Goal: Task Accomplishment & Management: Use online tool/utility

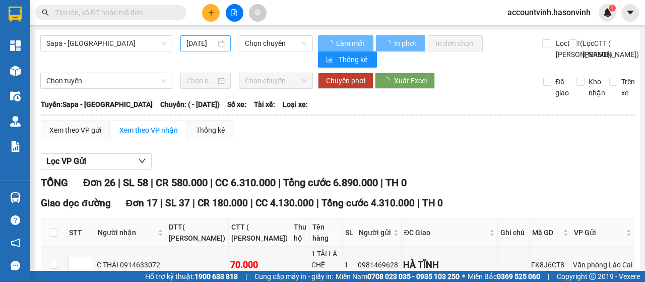
type input "[DATE]"
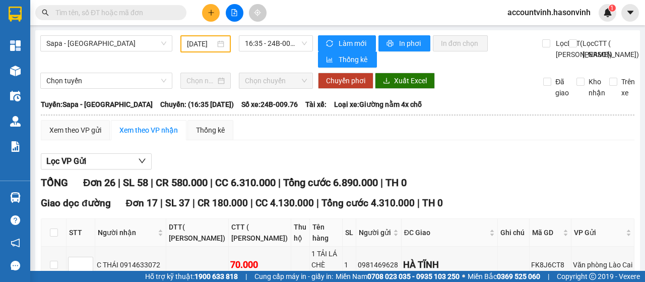
click at [110, 13] on input "text" at bounding box center [114, 12] width 119 height 11
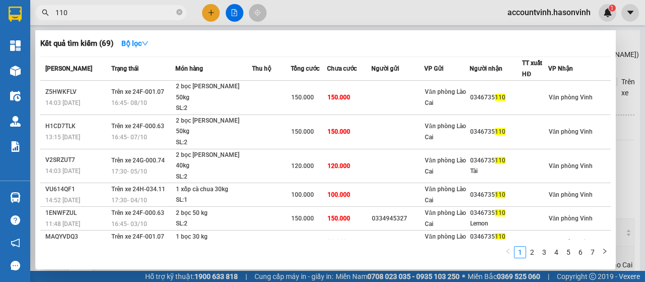
click at [136, 12] on input "110" at bounding box center [114, 12] width 119 height 11
type input "1"
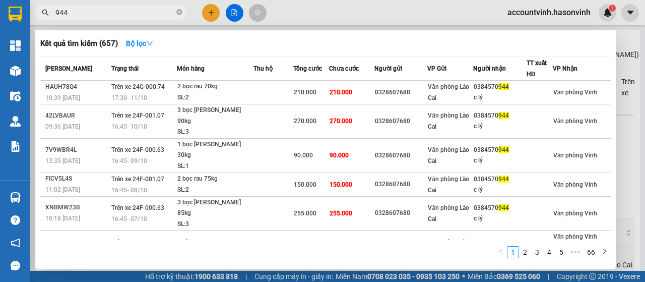
click at [95, 15] on input "944" at bounding box center [114, 12] width 119 height 11
type input "9"
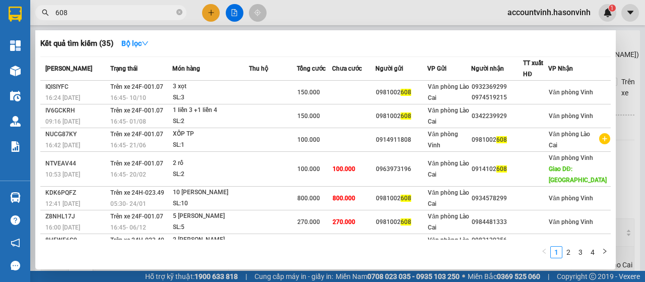
click at [106, 15] on input "608" at bounding box center [114, 12] width 119 height 11
type input "6"
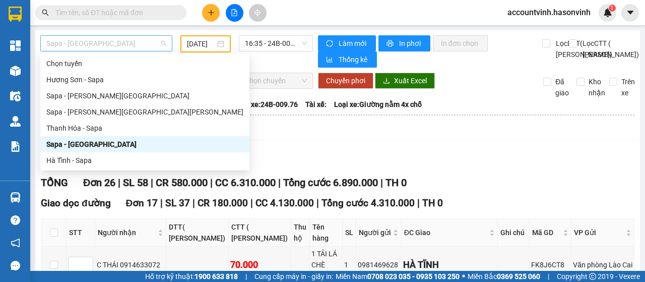
click at [102, 43] on span "Sapa - [GEOGRAPHIC_DATA]" at bounding box center [106, 43] width 120 height 15
click at [98, 99] on div "Sapa - [PERSON_NAME][GEOGRAPHIC_DATA]" at bounding box center [144, 95] width 197 height 11
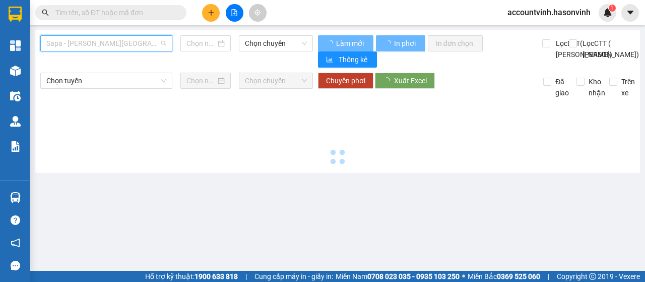
click at [110, 41] on span "Sapa - [PERSON_NAME][GEOGRAPHIC_DATA]" at bounding box center [106, 43] width 120 height 15
type input "[DATE]"
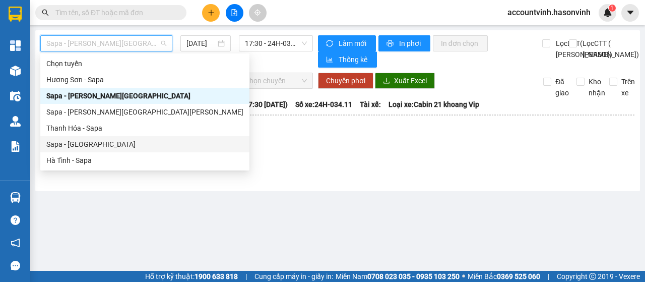
drag, startPoint x: 87, startPoint y: 146, endPoint x: 141, endPoint y: 112, distance: 63.8
click at [87, 146] on div "Sapa - [GEOGRAPHIC_DATA]" at bounding box center [144, 144] width 197 height 11
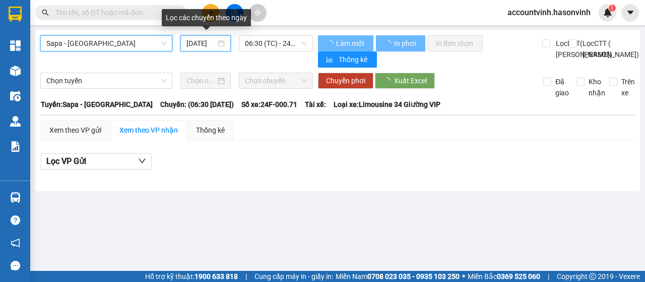
click at [214, 44] on input "[DATE]" at bounding box center [200, 43] width 29 height 11
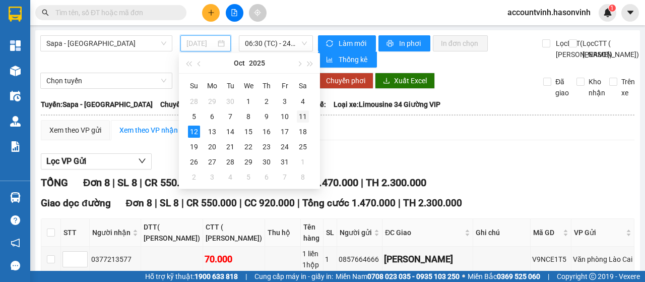
click at [302, 117] on div "11" at bounding box center [303, 116] width 12 height 12
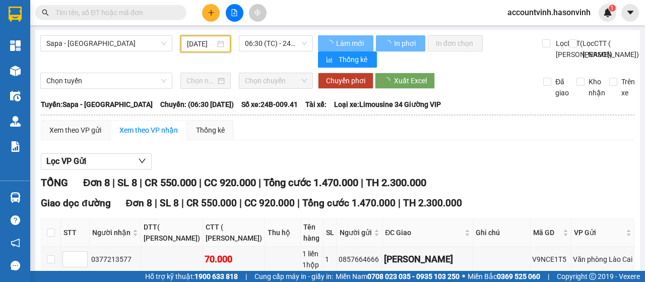
type input "[DATE]"
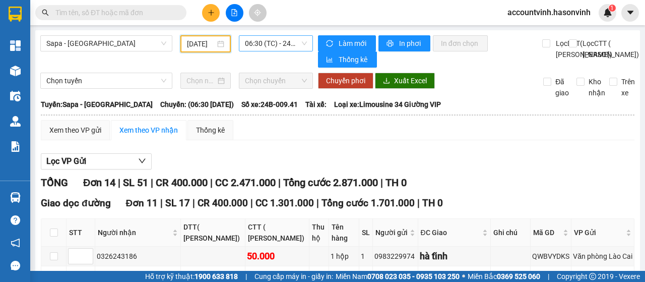
click at [265, 43] on span "06:30 (TC) - 24B-009.41" at bounding box center [275, 43] width 61 height 15
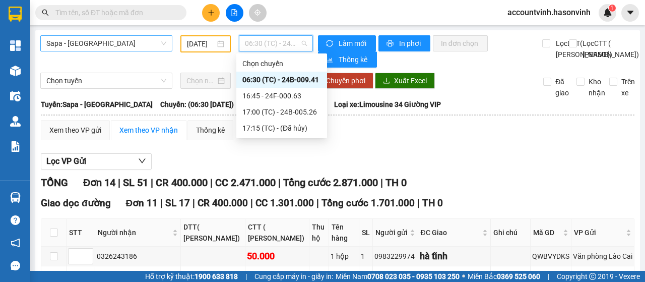
click at [110, 44] on span "Sapa - [GEOGRAPHIC_DATA]" at bounding box center [106, 43] width 120 height 15
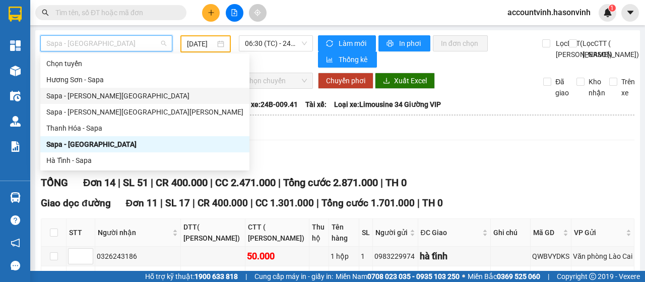
click at [103, 94] on div "Sapa - [PERSON_NAME][GEOGRAPHIC_DATA]" at bounding box center [144, 95] width 197 height 11
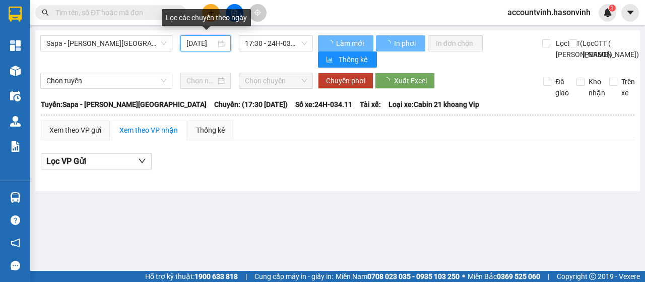
click at [206, 43] on input "[DATE]" at bounding box center [200, 43] width 29 height 11
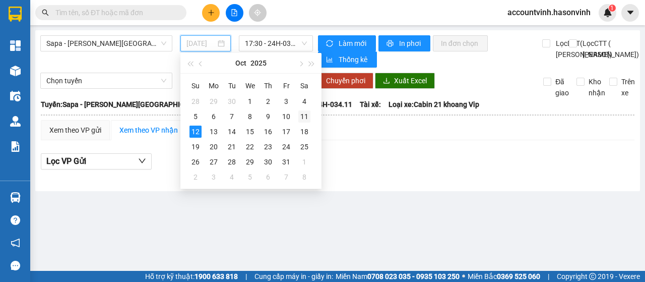
click at [305, 115] on div "11" at bounding box center [304, 116] width 12 height 12
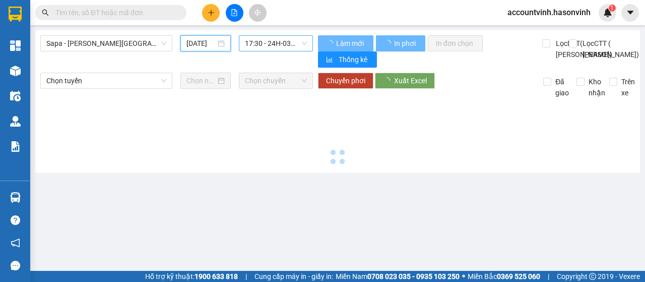
type input "[DATE]"
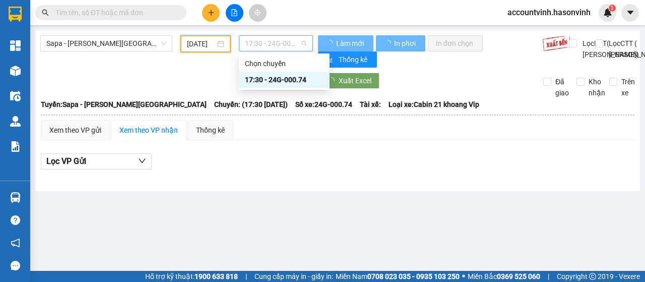
click at [271, 41] on span "17:30 - 24G-000.74" at bounding box center [275, 43] width 61 height 15
click at [199, 44] on input "[DATE]" at bounding box center [201, 43] width 28 height 11
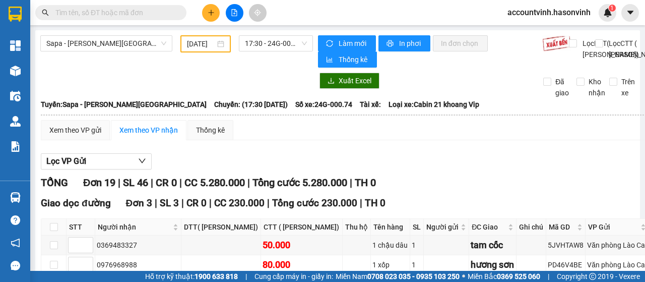
click at [121, 68] on div "Sapa - [PERSON_NAME][GEOGRAPHIC_DATA] [DATE] 17:30 - 24G-000.74" at bounding box center [176, 51] width 273 height 32
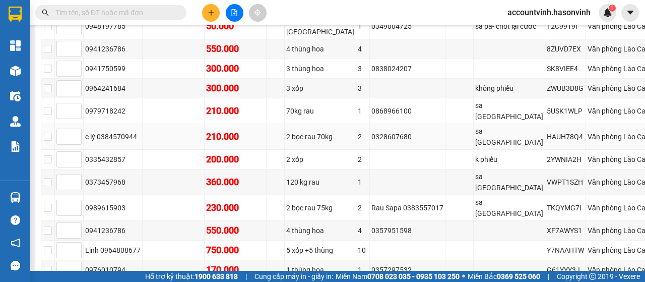
scroll to position [403, 0]
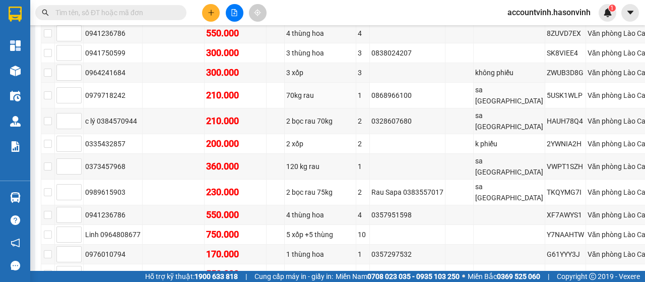
drag, startPoint x: 299, startPoint y: 146, endPoint x: 297, endPoint y: 18, distance: 127.5
click at [301, 18] on div "Kết quả [PERSON_NAME] ( 35 ) Bộ lọc Mã ĐH Trạng thái Món hàng Thu hộ [PERSON_NA…" at bounding box center [322, 12] width 645 height 25
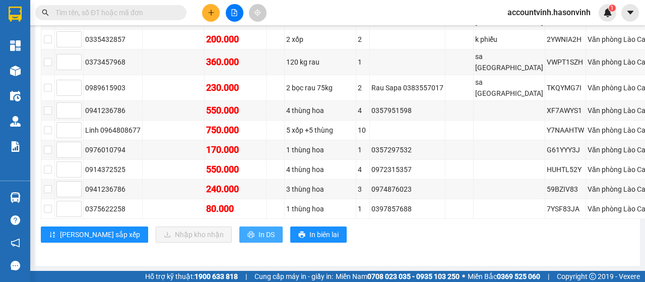
click at [258, 236] on span "In DS" at bounding box center [266, 234] width 16 height 11
click at [140, 9] on input "text" at bounding box center [114, 12] width 119 height 11
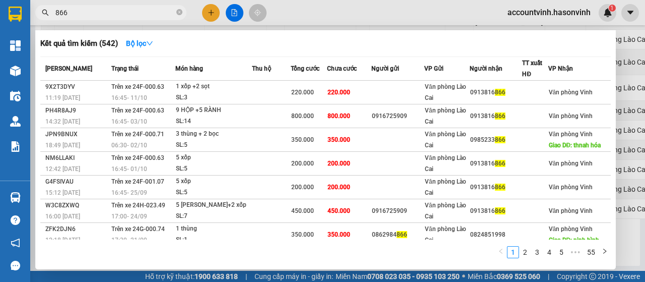
type input "866"
click at [233, 18] on div at bounding box center [322, 141] width 645 height 282
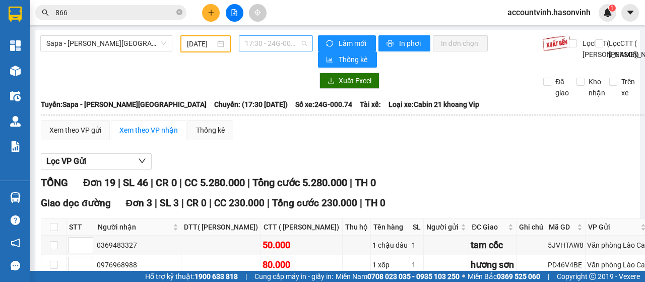
click at [254, 45] on span "17:30 - 24G-000.74" at bounding box center [275, 43] width 61 height 15
click at [130, 44] on span "Sapa - [PERSON_NAME][GEOGRAPHIC_DATA]" at bounding box center [106, 43] width 120 height 15
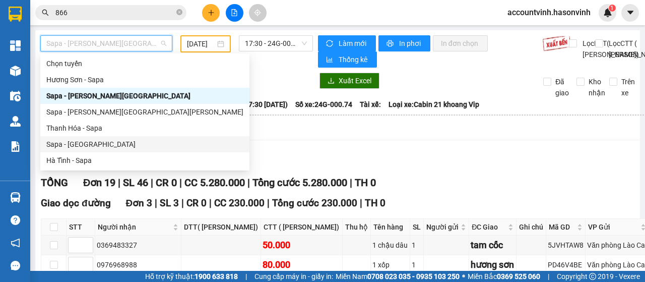
drag, startPoint x: 94, startPoint y: 143, endPoint x: 175, endPoint y: 72, distance: 108.2
click at [94, 143] on div "Sapa - [GEOGRAPHIC_DATA]" at bounding box center [144, 144] width 197 height 11
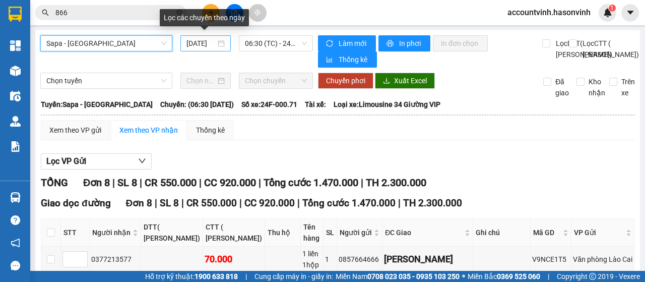
click at [195, 45] on input "[DATE]" at bounding box center [200, 43] width 29 height 11
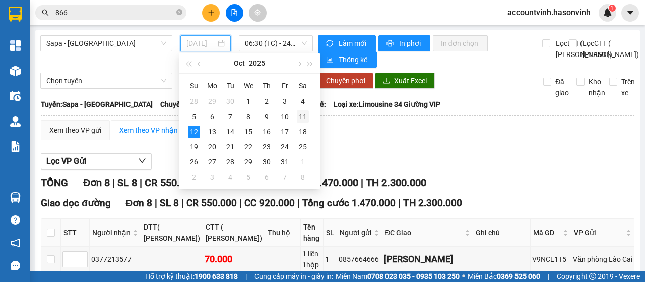
click at [304, 116] on div "11" at bounding box center [303, 116] width 12 height 12
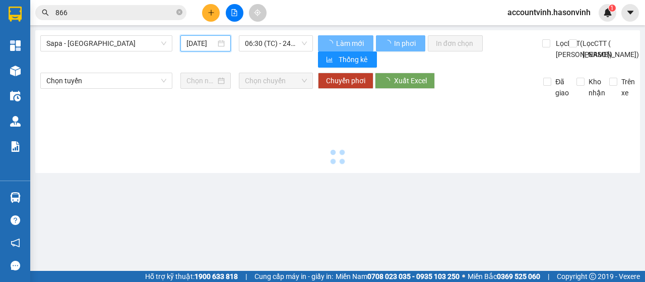
type input "[DATE]"
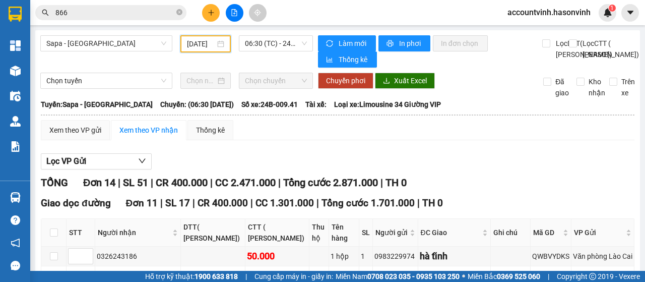
click at [115, 10] on input "866" at bounding box center [114, 12] width 119 height 11
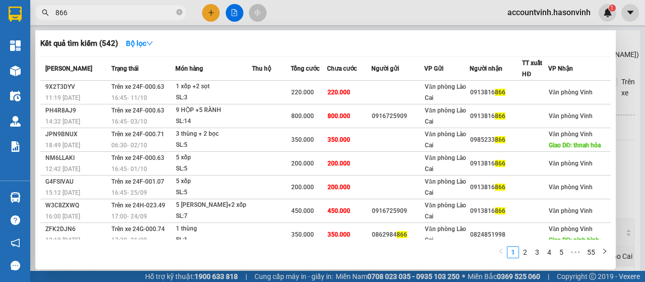
click at [237, 10] on div at bounding box center [322, 141] width 645 height 282
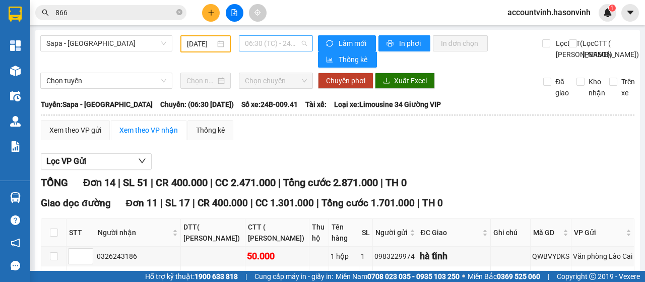
click at [279, 44] on span "06:30 (TC) - 24B-009.41" at bounding box center [275, 43] width 61 height 15
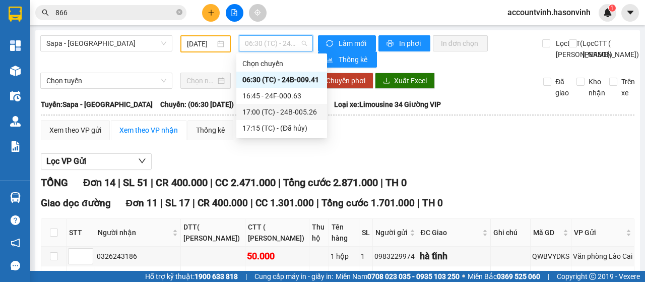
click at [295, 113] on div "17:00 (TC) - 24B-005.26" at bounding box center [281, 111] width 79 height 11
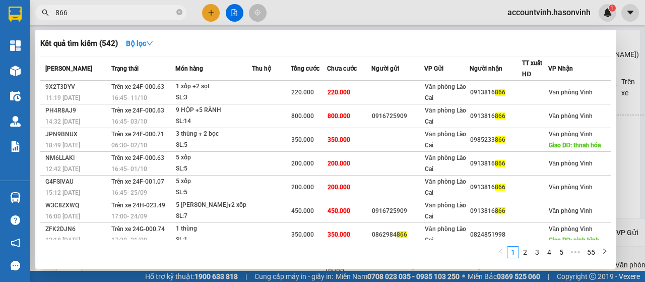
click at [98, 15] on input "866" at bounding box center [114, 12] width 119 height 11
click at [110, 9] on input "866" at bounding box center [114, 12] width 119 height 11
type input "8"
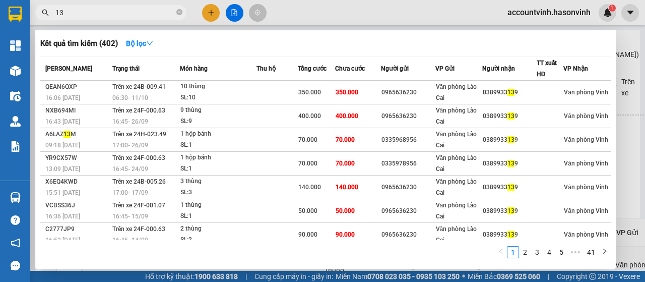
type input "1"
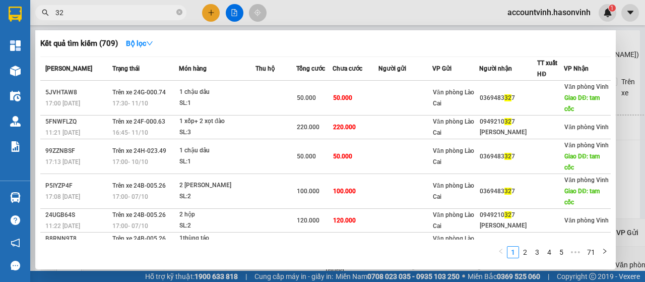
type input "3"
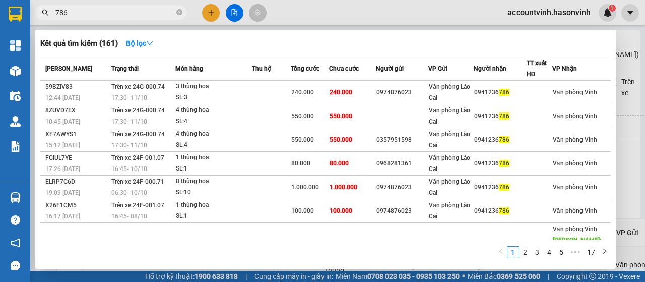
click at [125, 13] on input "786" at bounding box center [114, 12] width 119 height 11
type input "7"
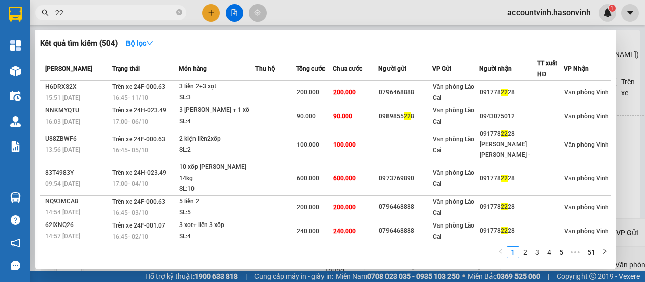
type input "2"
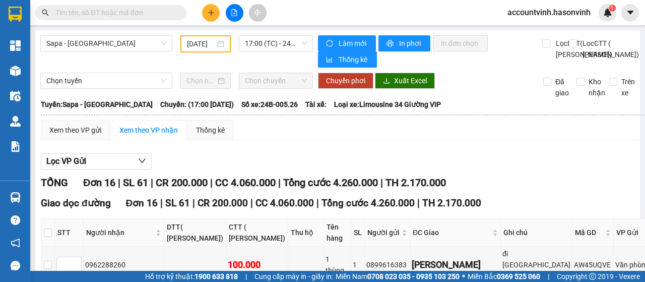
type input "7"
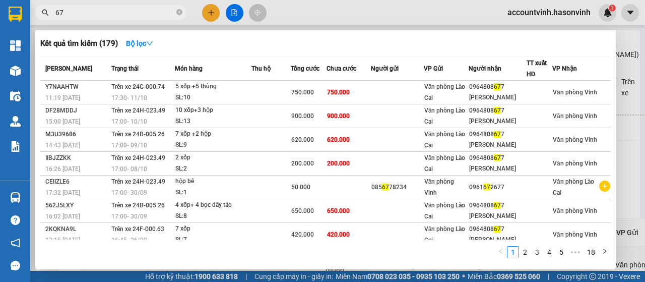
type input "6"
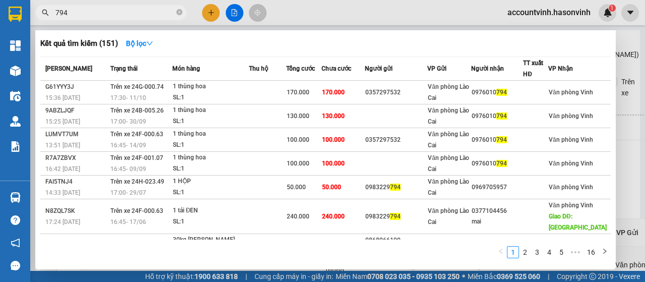
type input "794"
drag, startPoint x: 593, startPoint y: 281, endPoint x: 585, endPoint y: 256, distance: 26.4
click at [585, 256] on link "16" at bounding box center [591, 251] width 14 height 11
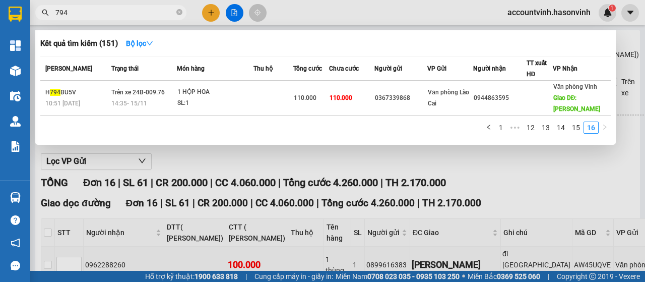
click at [319, 163] on div at bounding box center [322, 141] width 645 height 282
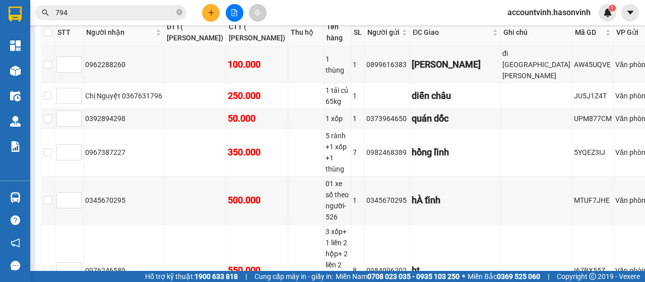
scroll to position [302, 0]
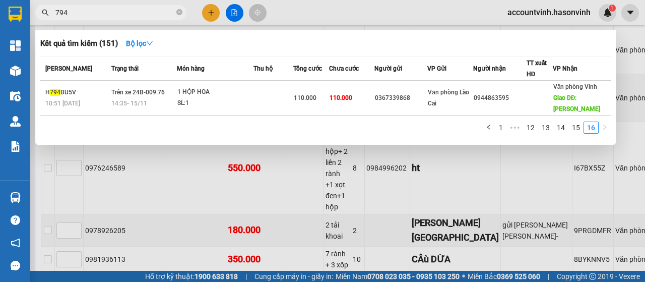
click at [124, 14] on input "794" at bounding box center [114, 12] width 119 height 11
type input "7"
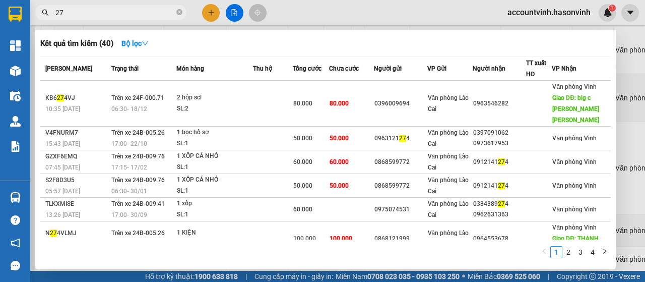
type input "2"
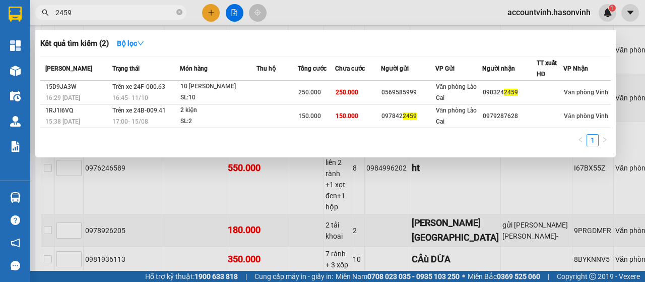
click at [106, 11] on input "2459" at bounding box center [114, 12] width 119 height 11
type input "2"
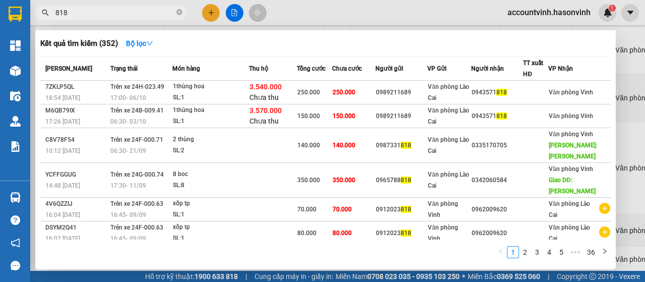
click at [82, 12] on input "818" at bounding box center [114, 12] width 119 height 11
type input "8"
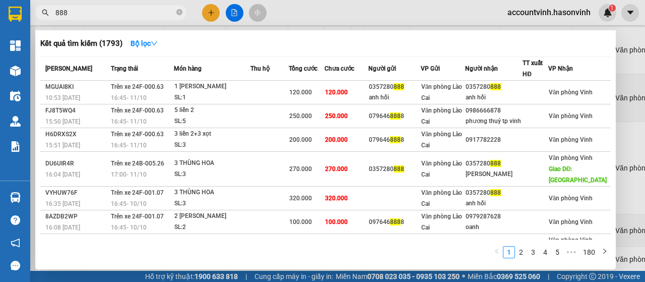
click at [76, 16] on input "888" at bounding box center [114, 12] width 119 height 11
click at [243, 49] on div "Kết quả [PERSON_NAME] ( 1793 ) Bộ lọc" at bounding box center [325, 43] width 570 height 16
click at [97, 12] on input "888" at bounding box center [114, 12] width 119 height 11
click at [107, 10] on input "888" at bounding box center [114, 12] width 119 height 11
type input "8"
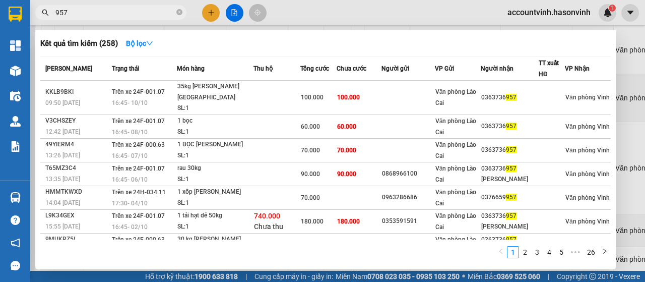
click at [119, 14] on input "957" at bounding box center [114, 12] width 119 height 11
type input "9"
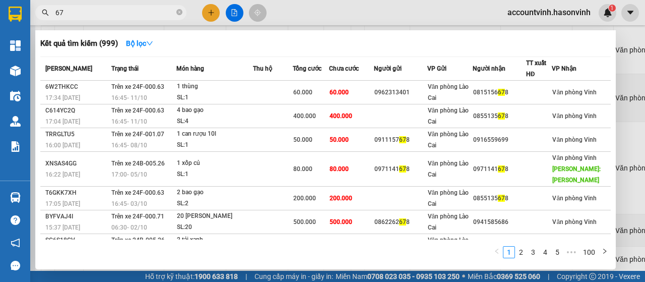
type input "6"
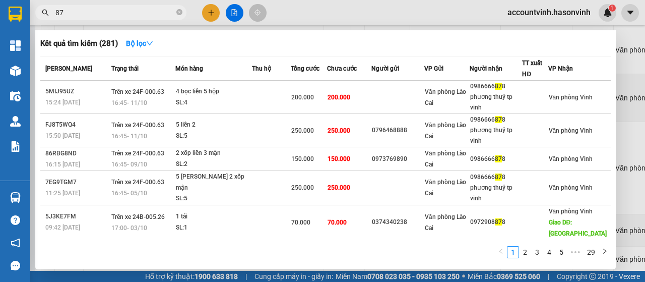
type input "8"
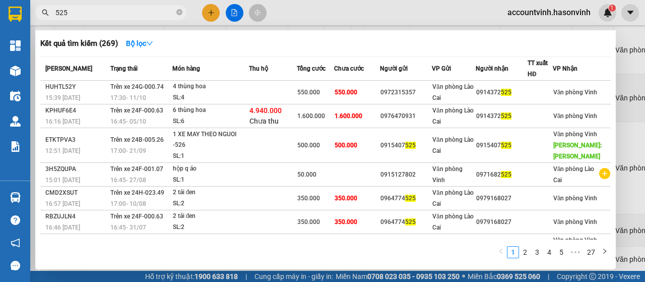
click at [107, 13] on input "525" at bounding box center [114, 12] width 119 height 11
type input "5"
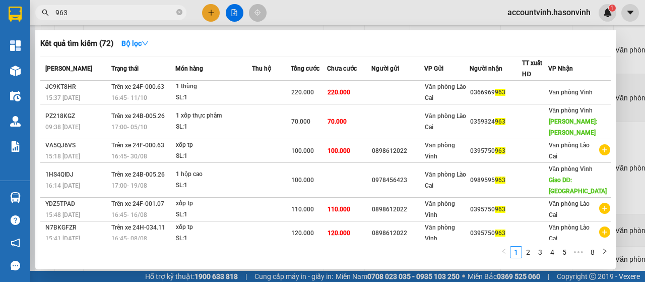
click at [134, 17] on input "963" at bounding box center [114, 12] width 119 height 11
type input "9"
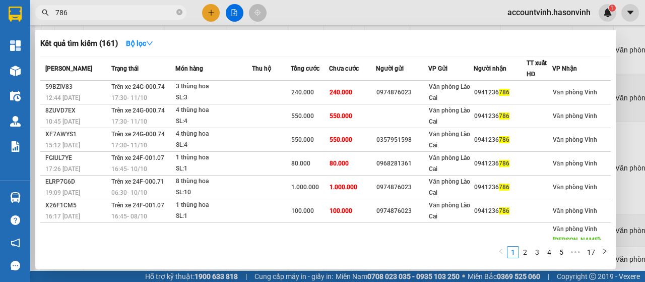
click at [111, 13] on input "786" at bounding box center [114, 12] width 119 height 11
type input "7"
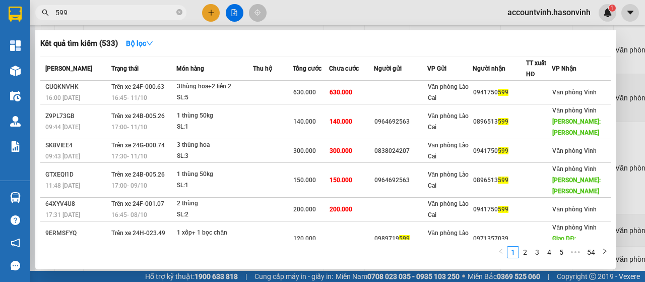
click at [108, 17] on input "599" at bounding box center [114, 12] width 119 height 11
type input "5"
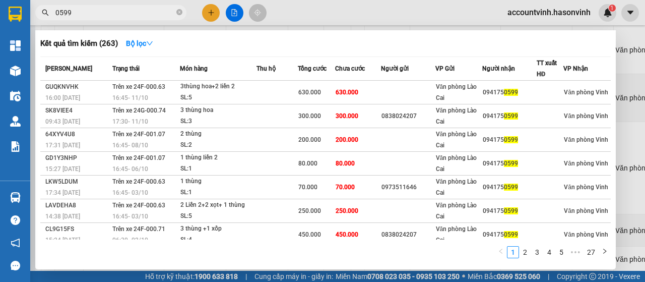
click at [105, 12] on input "0599" at bounding box center [114, 12] width 119 height 11
type input "0"
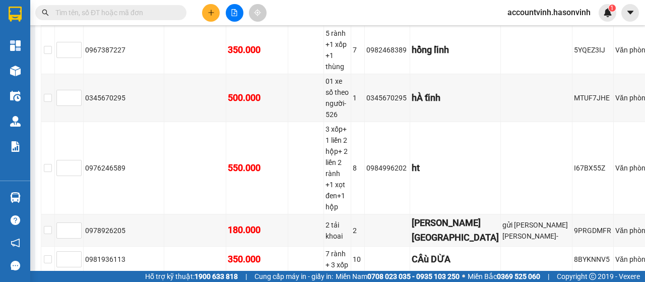
type input "6"
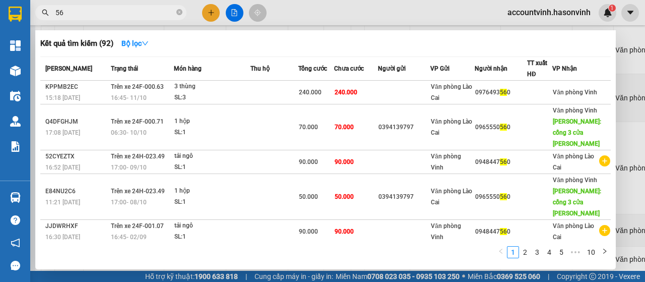
type input "5"
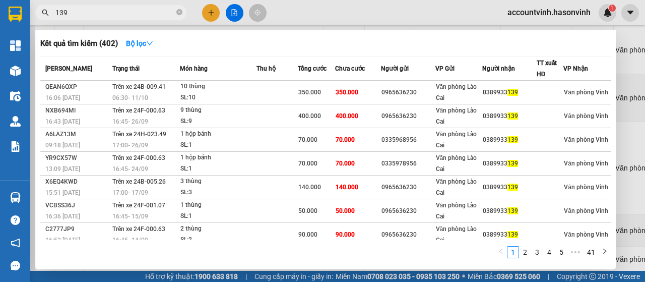
click at [109, 13] on input "139" at bounding box center [114, 12] width 119 height 11
type input "1"
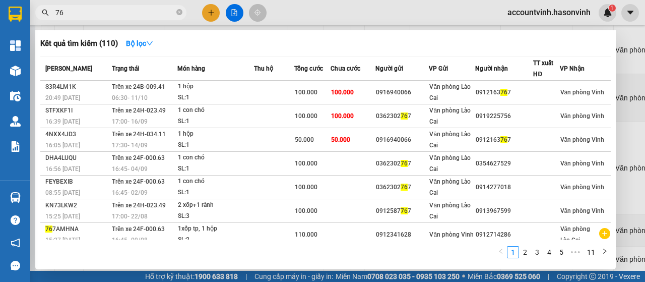
type input "7"
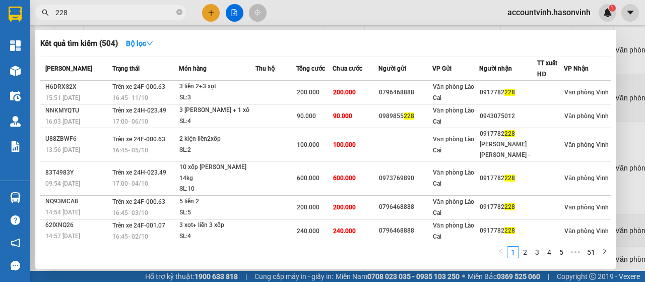
click at [235, 13] on div at bounding box center [322, 141] width 645 height 282
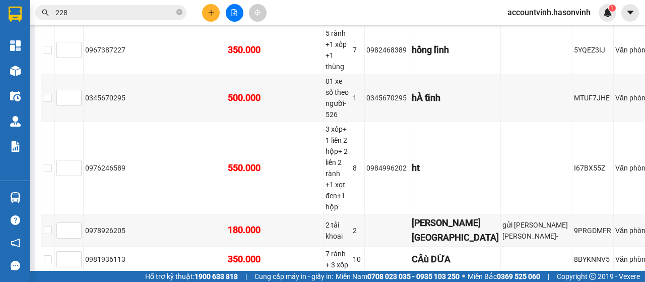
click at [125, 15] on input "228" at bounding box center [114, 12] width 119 height 11
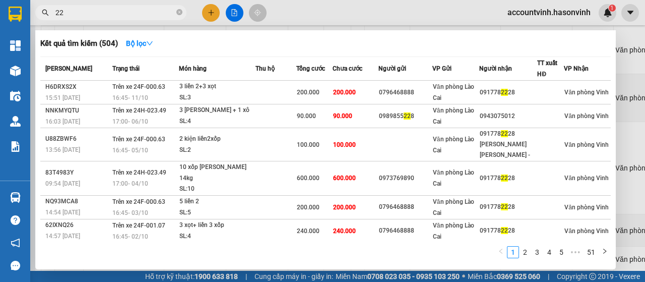
type input "2"
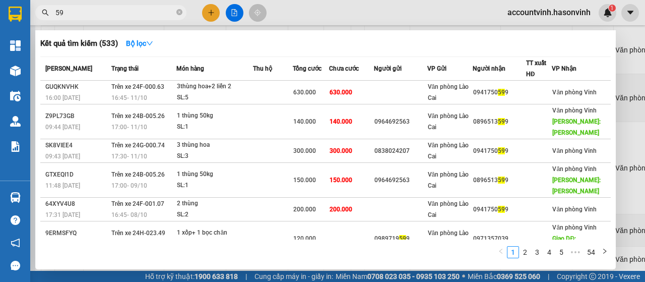
type input "5"
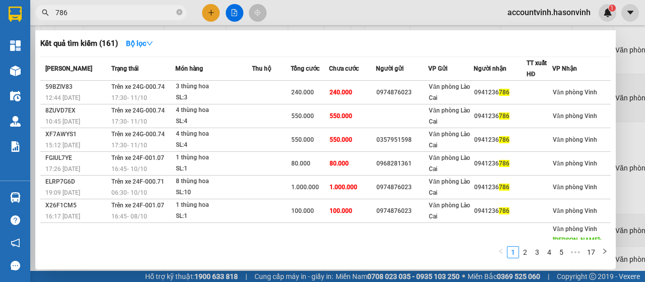
click at [91, 12] on input "786" at bounding box center [114, 12] width 119 height 11
type input "7"
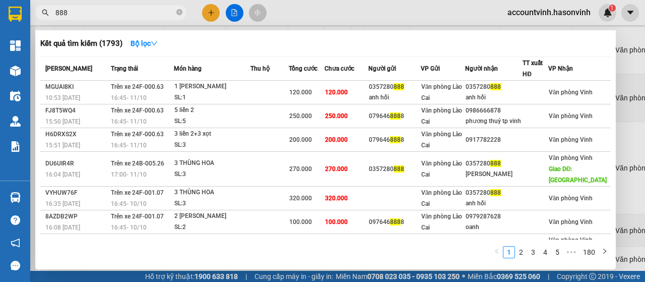
type input "888"
